Goal: Task Accomplishment & Management: Manage account settings

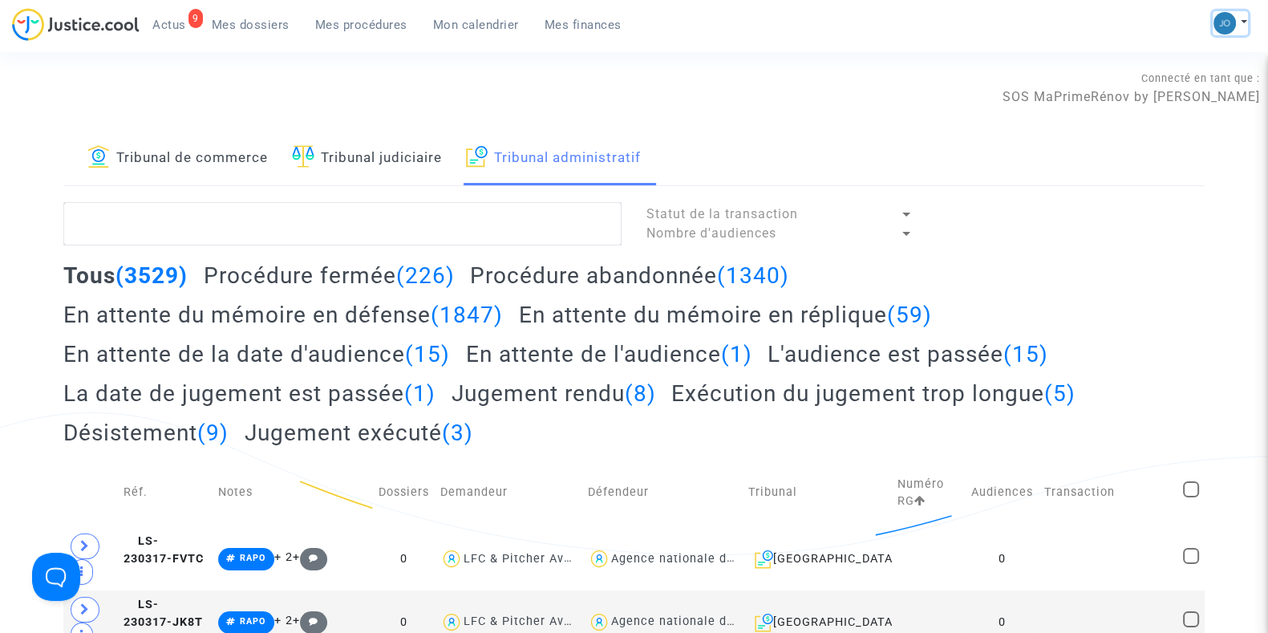
click at [1242, 18] on button at bounding box center [1230, 23] width 35 height 24
click at [1157, 79] on link "Changer de compte" at bounding box center [1167, 83] width 162 height 26
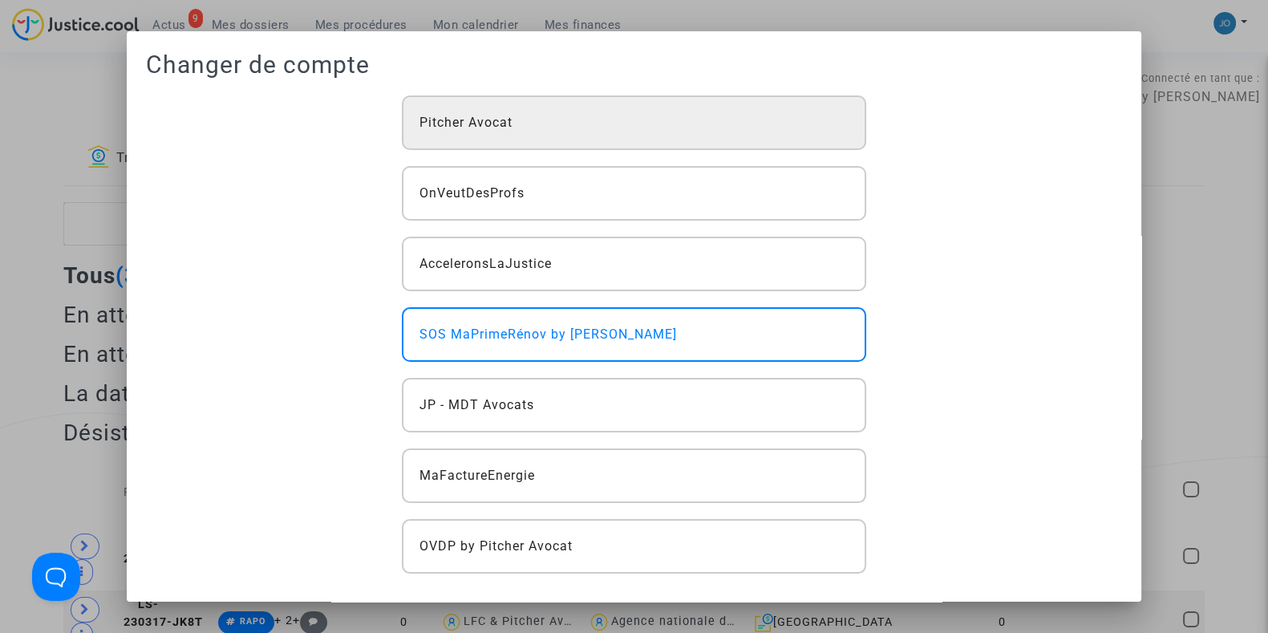
click at [455, 117] on span "Pitcher Avocat" at bounding box center [466, 122] width 93 height 19
